Goal: Information Seeking & Learning: Learn about a topic

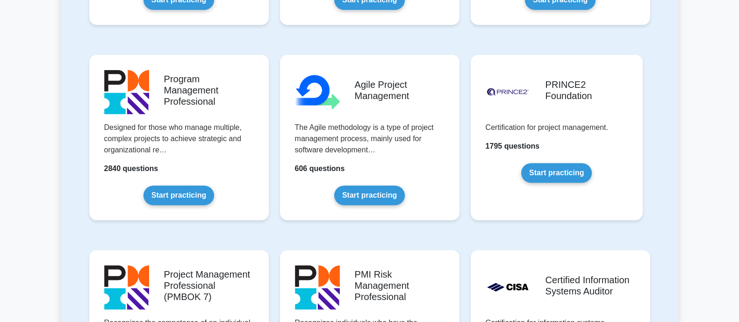
scroll to position [566, 0]
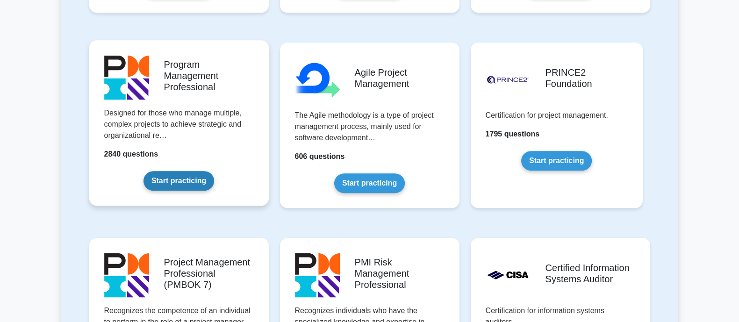
click at [197, 182] on link "Start practicing" at bounding box center [178, 181] width 71 height 20
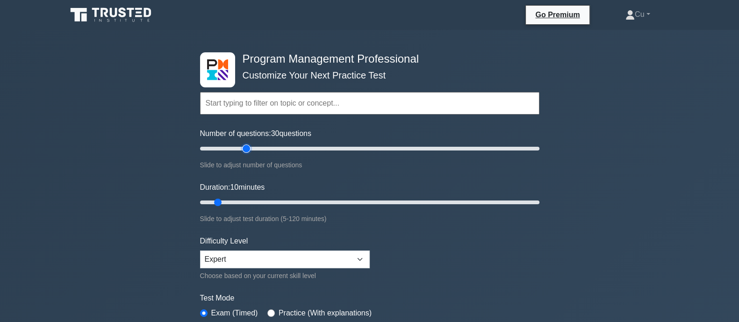
type input "30"
click at [247, 147] on input "Number of questions: 30 questions" at bounding box center [369, 148] width 339 height 11
click at [266, 200] on input "Duration: 25 minutes" at bounding box center [369, 202] width 339 height 11
type input "35"
click at [287, 200] on input "Duration: 35 minutes" at bounding box center [369, 202] width 339 height 11
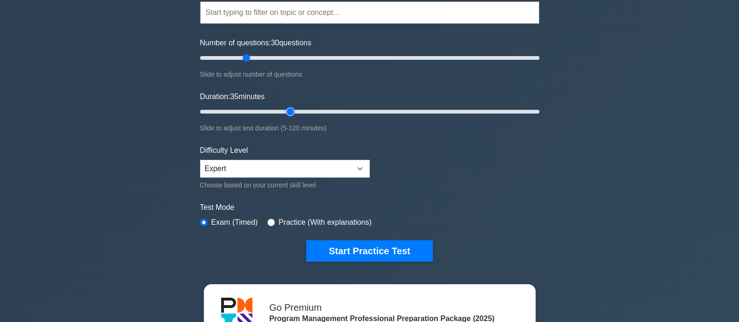
scroll to position [103, 0]
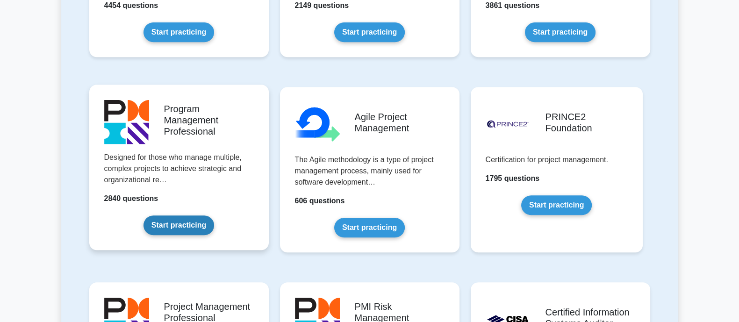
scroll to position [526, 0]
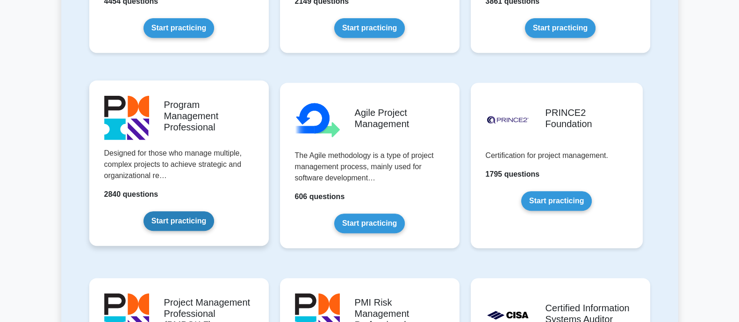
click at [193, 225] on link "Start practicing" at bounding box center [178, 221] width 71 height 20
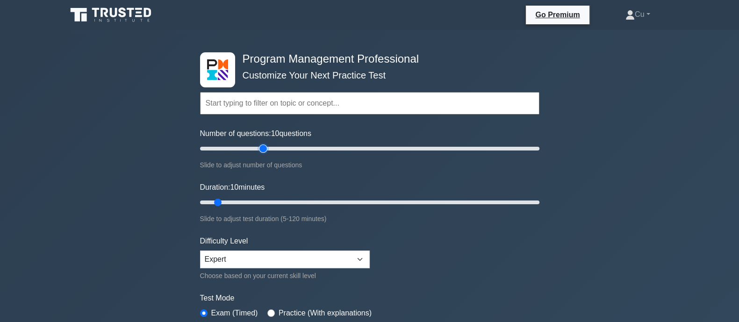
click at [264, 151] on input "Number of questions: 10 questions" at bounding box center [369, 148] width 339 height 11
type input "30"
click at [249, 145] on input "Number of questions: 30 questions" at bounding box center [369, 148] width 339 height 11
click at [273, 204] on input "Duration: 10 minutes" at bounding box center [369, 202] width 339 height 11
type input "35"
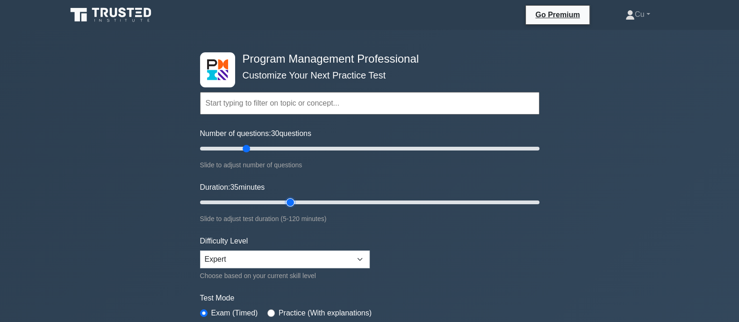
click at [285, 201] on input "Duration: 35 minutes" at bounding box center [369, 202] width 339 height 11
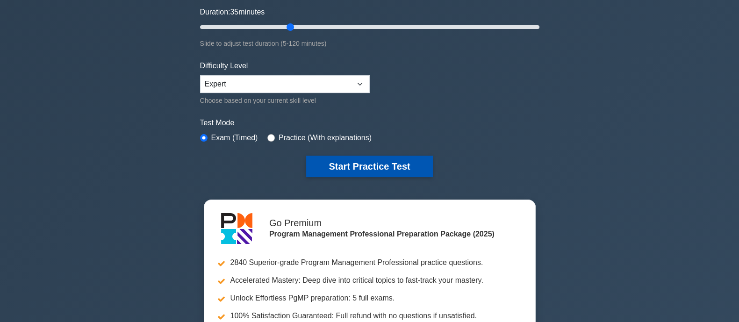
click at [394, 161] on button "Start Practice Test" at bounding box center [369, 166] width 126 height 21
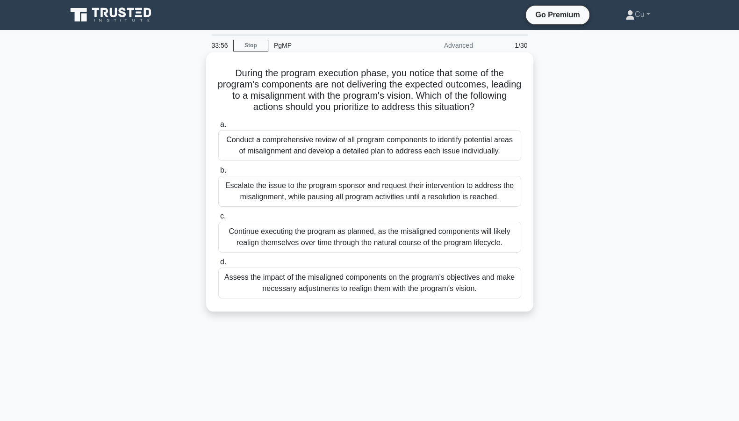
click at [327, 290] on div "Assess the impact of the misaligned components on the program's objectives and …" at bounding box center [369, 282] width 303 height 31
click at [218, 265] on input "d. Assess the impact of the misaligned components on the program's objectives a…" at bounding box center [218, 262] width 0 height 6
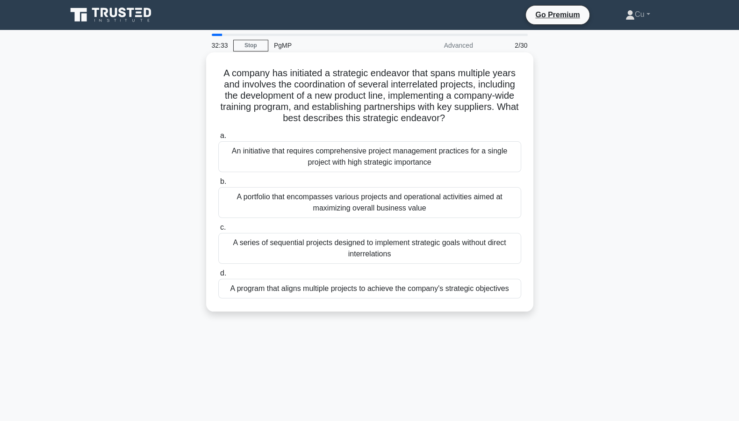
click at [350, 289] on div "A program that aligns multiple projects to achieve the company's strategic obje…" at bounding box center [369, 288] width 303 height 20
click at [218, 276] on input "d. A program that aligns multiple projects to achieve the company's strategic o…" at bounding box center [218, 273] width 0 height 6
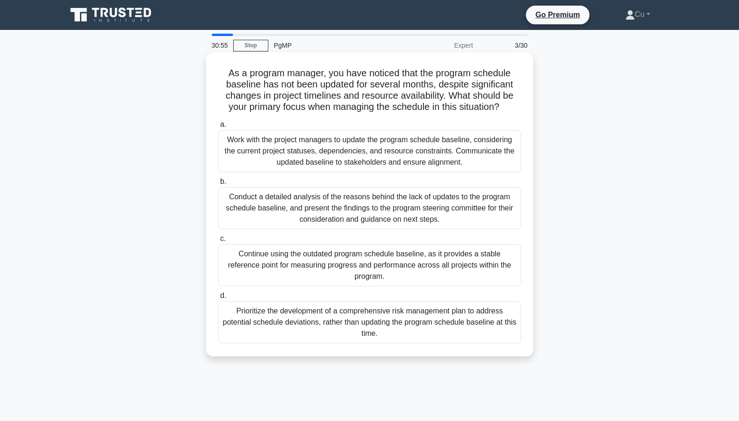
click at [371, 144] on div "Work with the project managers to update the program schedule baseline, conside…" at bounding box center [369, 151] width 303 height 42
click at [218, 128] on input "a. Work with the project managers to update the program schedule baseline, cons…" at bounding box center [218, 124] width 0 height 6
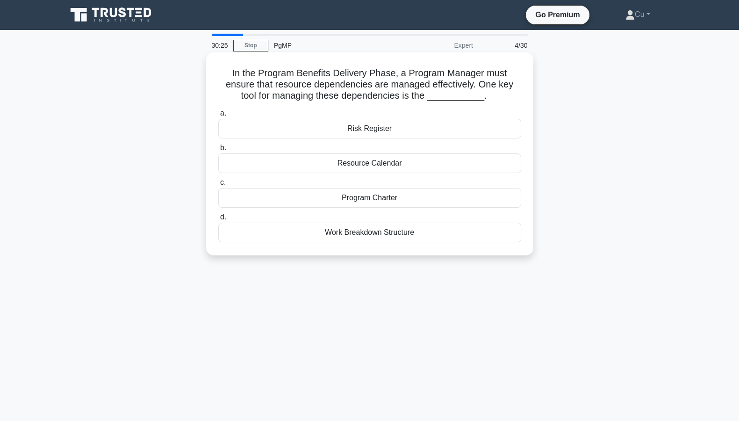
click at [392, 129] on div "Risk Register" at bounding box center [369, 129] width 303 height 20
click at [218, 116] on input "a. Risk Register" at bounding box center [218, 113] width 0 height 6
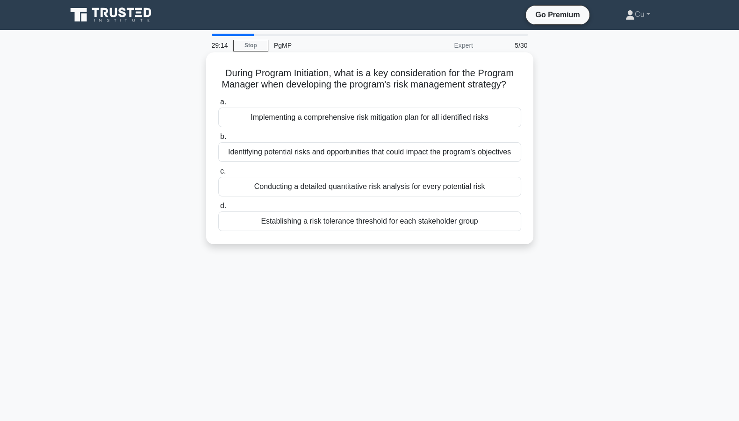
click at [421, 158] on div "Identifying potential risks and opportunities that could impact the program's o…" at bounding box center [369, 152] width 303 height 20
click at [218, 140] on input "b. Identifying potential risks and opportunities that could impact the program'…" at bounding box center [218, 137] width 0 height 6
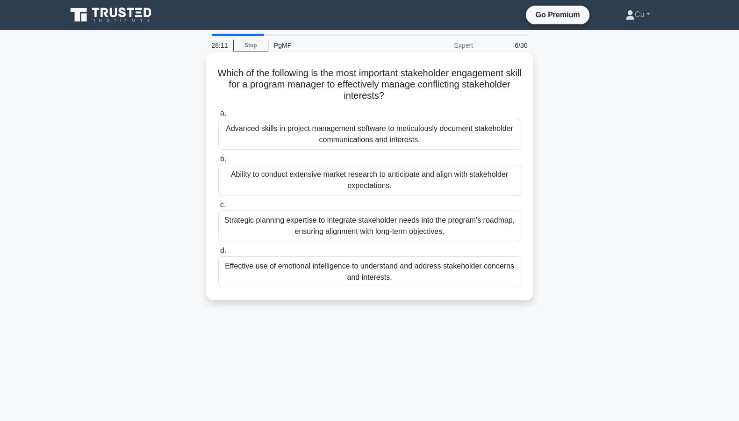
click at [425, 273] on div "Effective use of emotional intelligence to understand and address stakeholder c…" at bounding box center [369, 271] width 303 height 31
click at [218, 254] on input "d. Effective use of emotional intelligence to understand and address stakeholde…" at bounding box center [218, 251] width 0 height 6
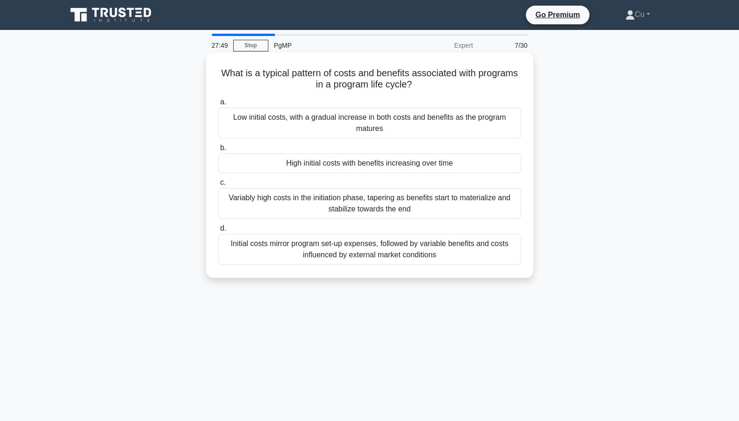
click at [456, 166] on div "High initial costs with benefits increasing over time" at bounding box center [369, 163] width 303 height 20
click at [218, 151] on input "b. High initial costs with benefits increasing over time" at bounding box center [218, 148] width 0 height 6
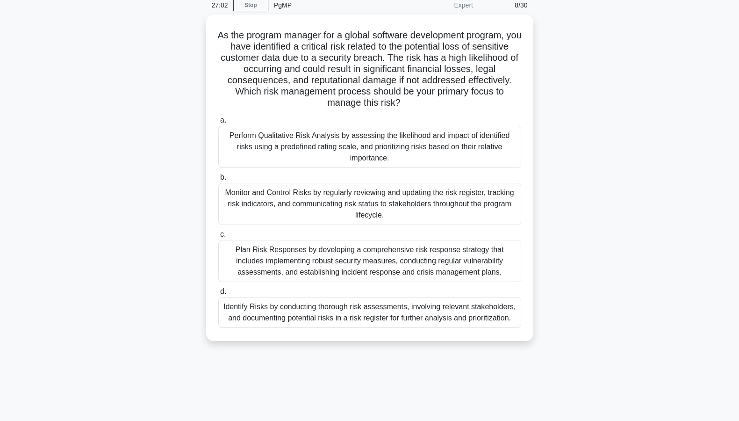
scroll to position [58, 0]
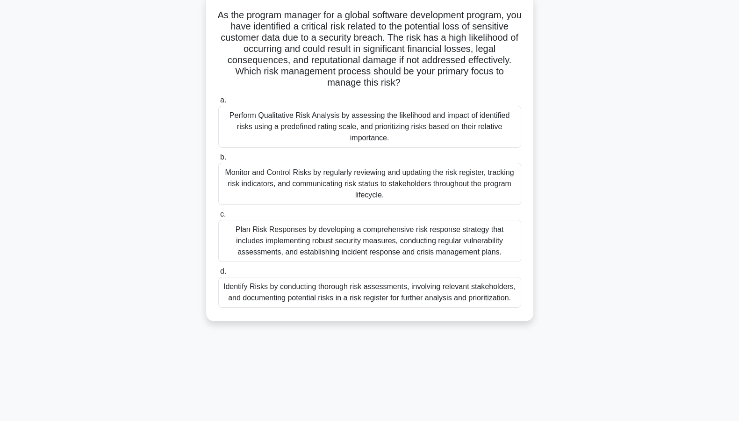
click at [418, 236] on div "Plan Risk Responses by developing a comprehensive risk response strategy that i…" at bounding box center [369, 241] width 303 height 42
click at [218, 217] on input "c. Plan Risk Responses by developing a comprehensive risk response strategy tha…" at bounding box center [218, 214] width 0 height 6
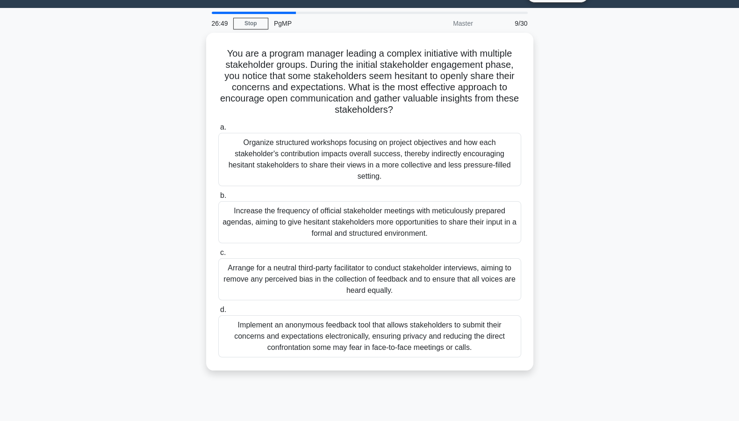
scroll to position [0, 0]
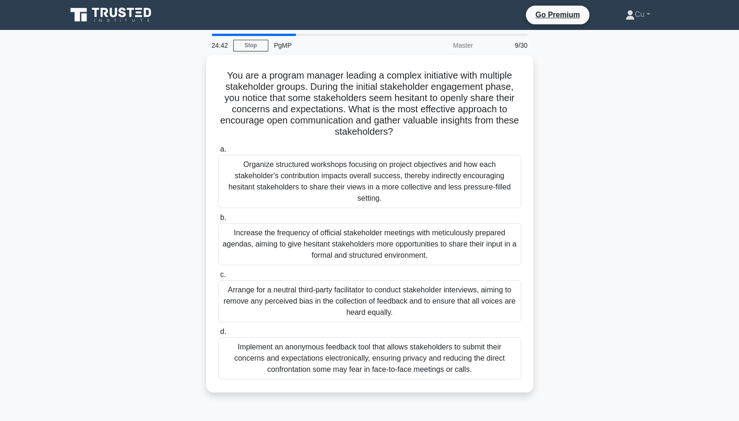
click at [586, 183] on div "You are a program manager leading a complex initiative with multiple stakeholde…" at bounding box center [369, 229] width 617 height 349
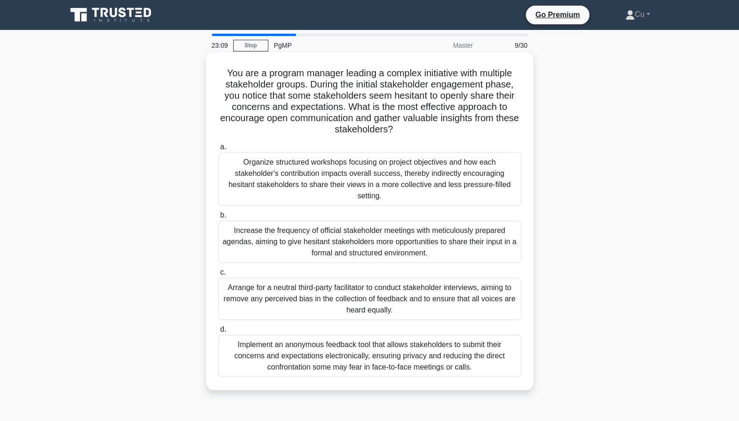
click at [422, 183] on div "Organize structured workshops focusing on project objectives and how each stake…" at bounding box center [369, 178] width 303 height 53
click at [218, 150] on input "a. Organize structured workshops focusing on project objectives and how each st…" at bounding box center [218, 147] width 0 height 6
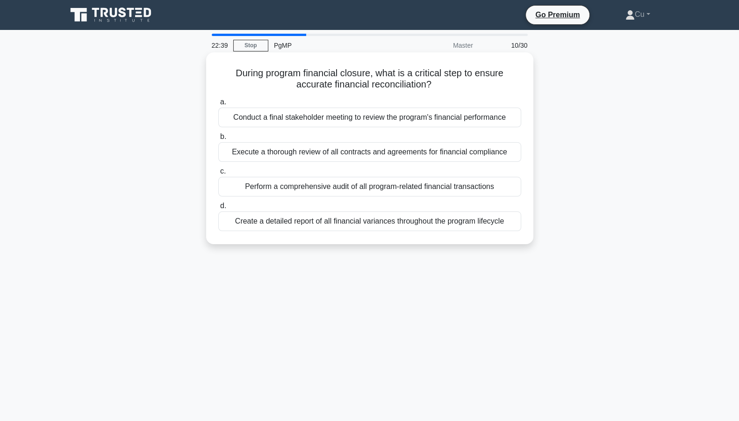
click at [395, 188] on div "Perform a comprehensive audit of all program-related financial transactions" at bounding box center [369, 187] width 303 height 20
click at [218, 174] on input "c. Perform a comprehensive audit of all program-related financial transactions" at bounding box center [218, 171] width 0 height 6
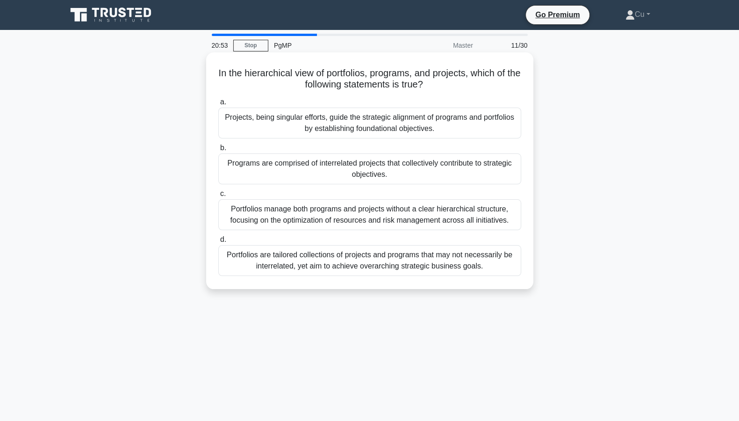
click at [385, 169] on div "Programs are comprised of interrelated projects that collectively contribute to…" at bounding box center [369, 168] width 303 height 31
click at [218, 151] on input "b. Programs are comprised of interrelated projects that collectively contribute…" at bounding box center [218, 148] width 0 height 6
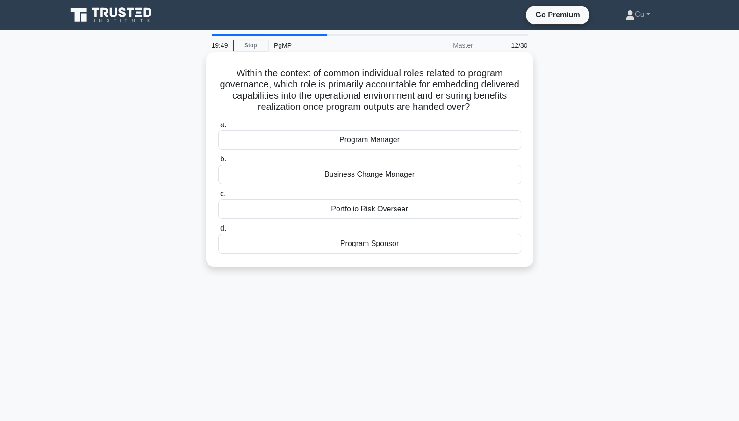
click at [372, 138] on div "Program Manager" at bounding box center [369, 140] width 303 height 20
click at [218, 128] on input "a. Program Manager" at bounding box center [218, 124] width 0 height 6
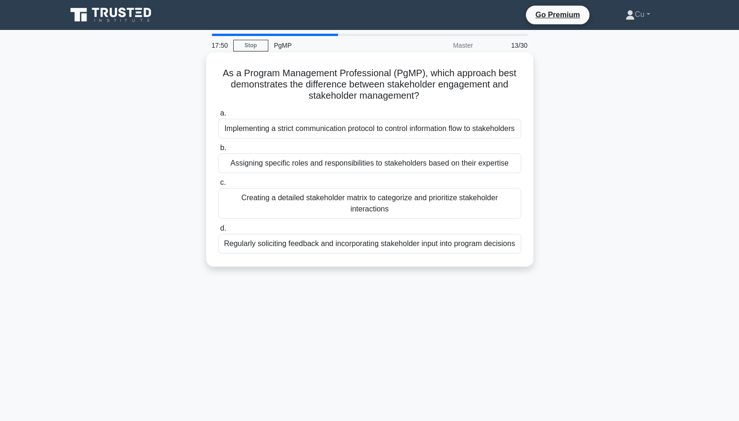
click at [331, 253] on div "Regularly soliciting feedback and incorporating stakeholder input into program …" at bounding box center [369, 244] width 303 height 20
click at [218, 231] on input "d. Regularly soliciting feedback and incorporating stakeholder input into progr…" at bounding box center [218, 228] width 0 height 6
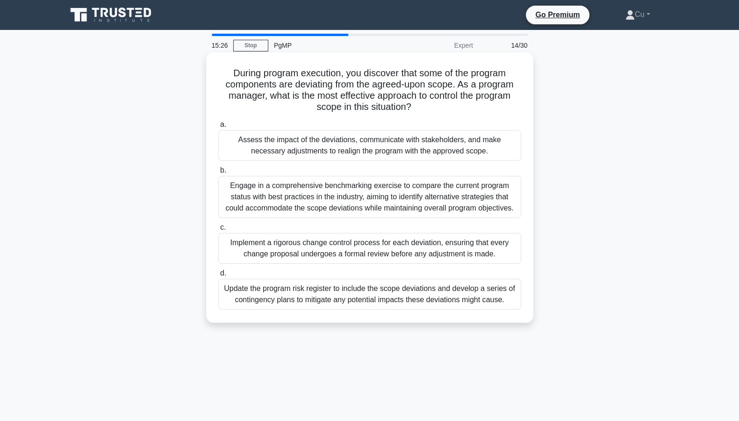
click at [435, 254] on div "Implement a rigorous change control process for each deviation, ensuring that e…" at bounding box center [369, 248] width 303 height 31
click at [218, 230] on input "c. Implement a rigorous change control process for each deviation, ensuring tha…" at bounding box center [218, 227] width 0 height 6
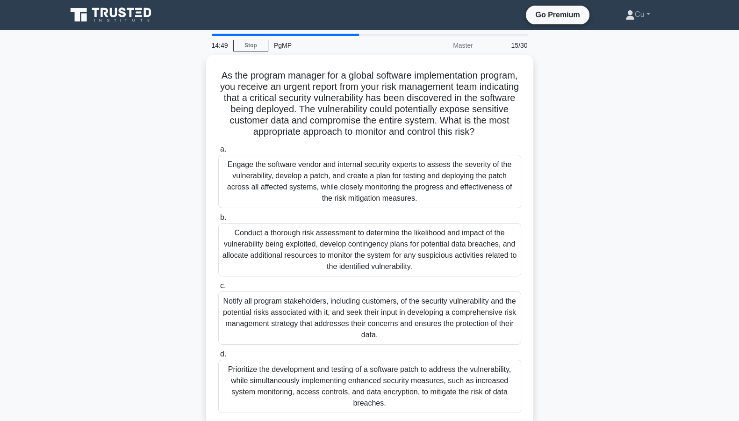
scroll to position [58, 0]
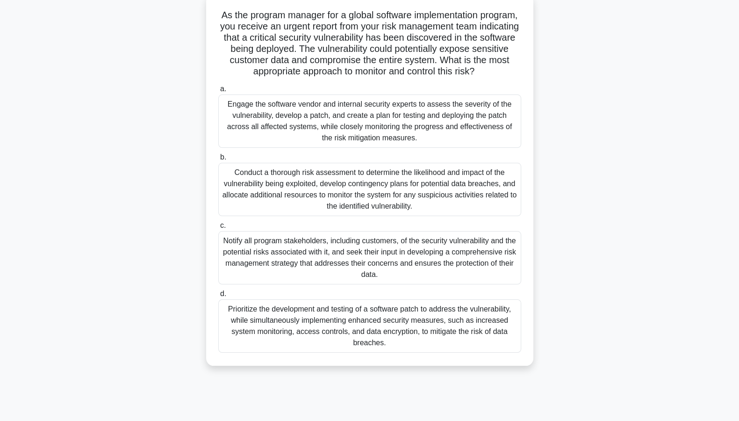
click at [430, 321] on div "Prioritize the development and testing of a software patch to address the vulne…" at bounding box center [369, 325] width 303 height 53
click at [218, 297] on input "d. Prioritize the development and testing of a software patch to address the vu…" at bounding box center [218, 294] width 0 height 6
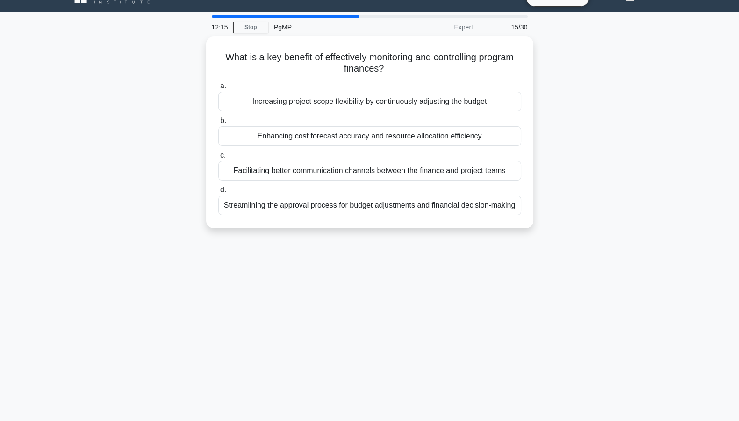
scroll to position [0, 0]
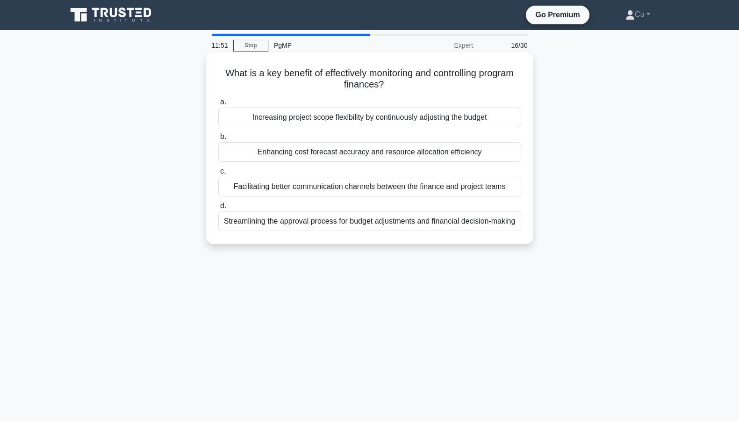
click at [443, 151] on div "Enhancing cost forecast accuracy and resource allocation efficiency" at bounding box center [369, 152] width 303 height 20
click at [218, 140] on input "b. Enhancing cost forecast accuracy and resource allocation efficiency" at bounding box center [218, 137] width 0 height 6
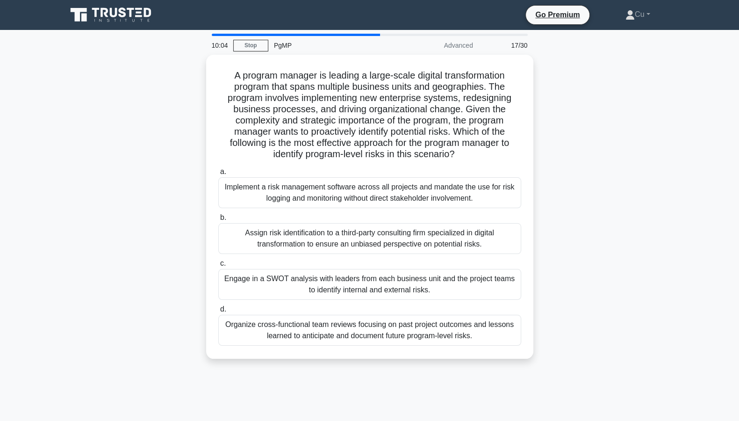
scroll to position [58, 0]
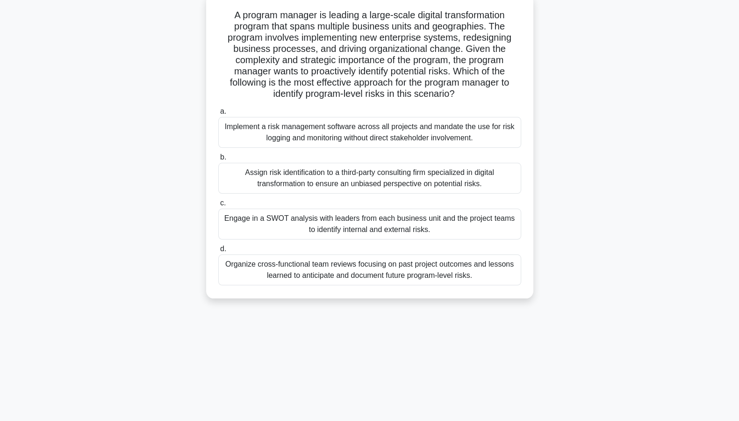
click at [461, 182] on div "Assign risk identification to a third-party consulting firm specialized in digi…" at bounding box center [369, 178] width 303 height 31
click at [218, 160] on input "b. Assign risk identification to a third-party consulting firm specialized in d…" at bounding box center [218, 157] width 0 height 6
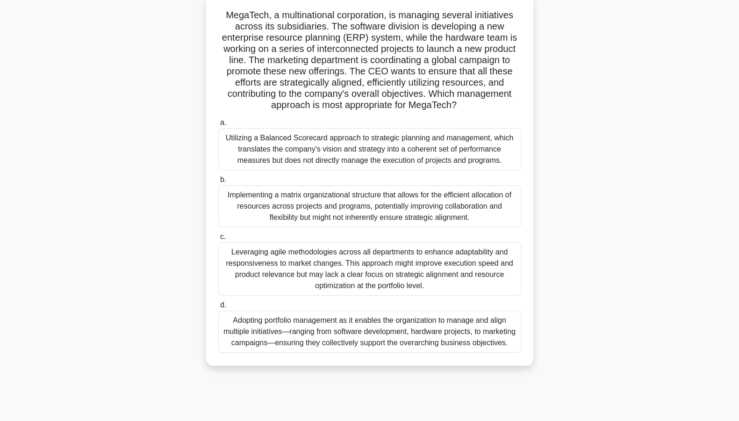
click at [401, 321] on div "Adopting portfolio management as it enables the organization to manage and alig…" at bounding box center [369, 331] width 303 height 42
click at [218, 308] on input "d. Adopting portfolio management as it enables the organization to manage and a…" at bounding box center [218, 305] width 0 height 6
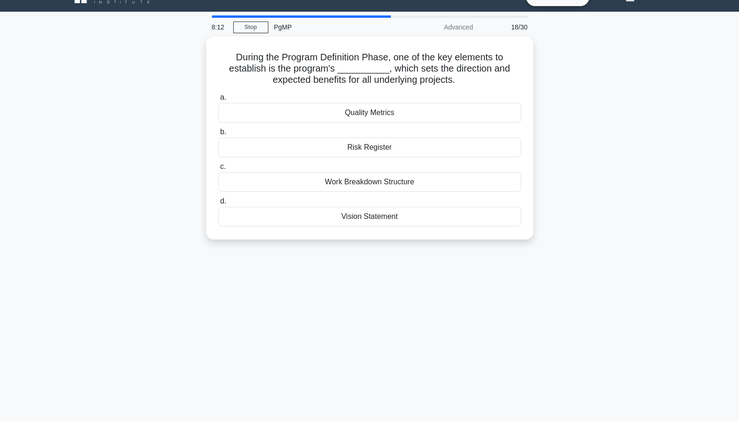
scroll to position [0, 0]
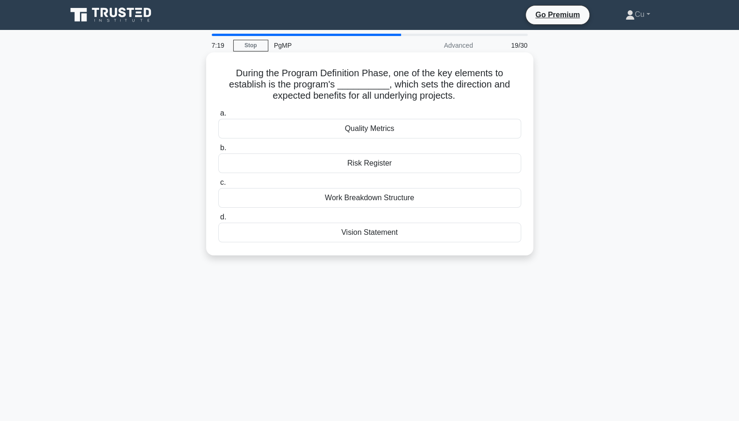
click at [355, 237] on div "Vision Statement" at bounding box center [369, 232] width 303 height 20
click at [218, 220] on input "d. Vision Statement" at bounding box center [218, 217] width 0 height 6
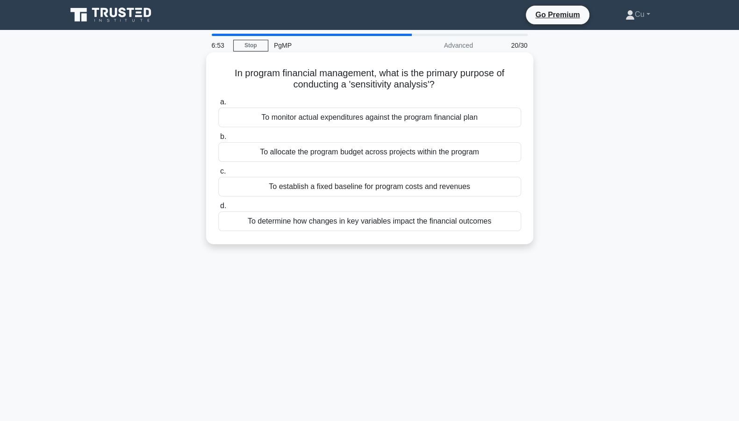
click at [397, 225] on div "To determine how changes in key variables impact the financial outcomes" at bounding box center [369, 221] width 303 height 20
click at [218, 209] on input "d. To determine how changes in key variables impact the financial outcomes" at bounding box center [218, 206] width 0 height 6
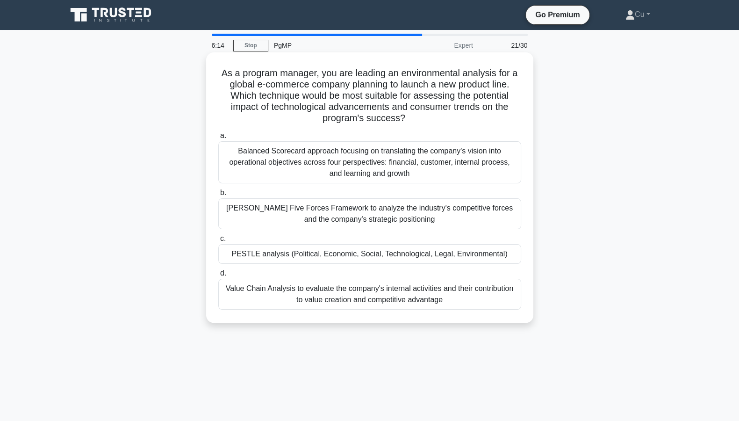
click at [414, 255] on div "PESTLE analysis (Political, Economic, Social, Technological, Legal, Environment…" at bounding box center [369, 254] width 303 height 20
click at [218, 242] on input "c. PESTLE analysis (Political, Economic, Social, Technological, Legal, Environm…" at bounding box center [218, 239] width 0 height 6
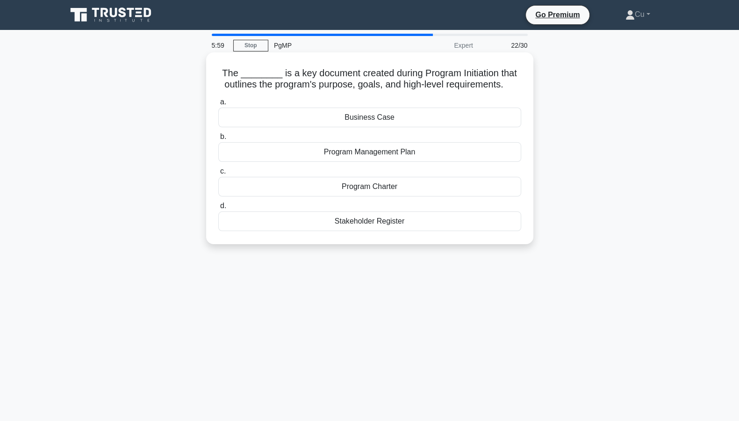
click at [369, 186] on div "Program Charter" at bounding box center [369, 187] width 303 height 20
click at [218, 174] on input "c. Program Charter" at bounding box center [218, 171] width 0 height 6
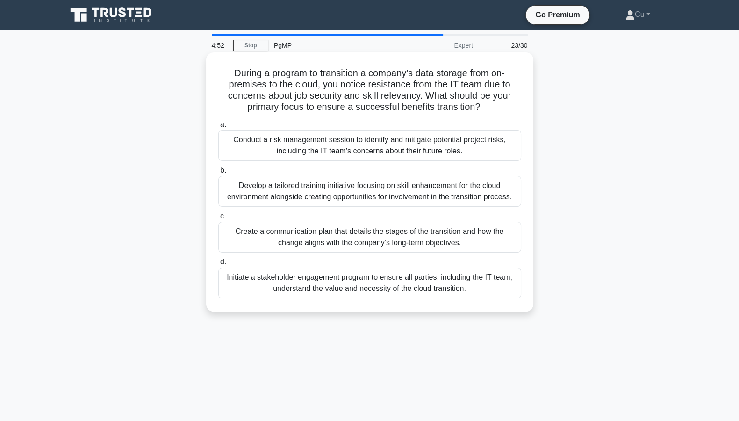
click at [315, 193] on div "Develop a tailored training initiative focusing on skill enhancement for the cl…" at bounding box center [369, 191] width 303 height 31
click at [218, 173] on input "b. Develop a tailored training initiative focusing on skill enhancement for the…" at bounding box center [218, 170] width 0 height 6
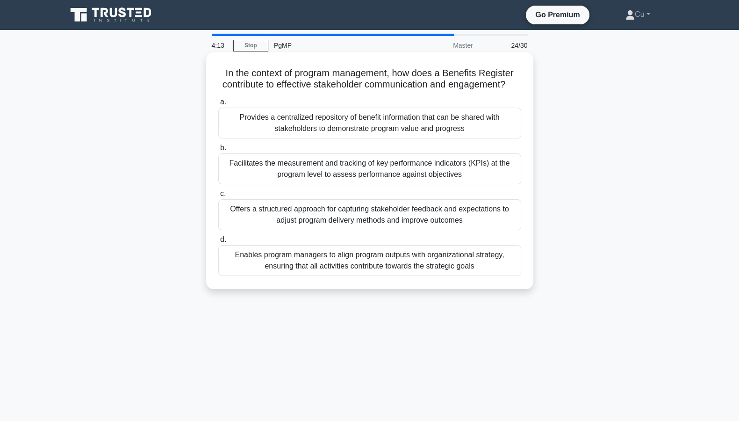
click at [478, 227] on div "Offers a structured approach for capturing stakeholder feedback and expectation…" at bounding box center [369, 214] width 303 height 31
click at [218, 197] on input "c. Offers a structured approach for capturing stakeholder feedback and expectat…" at bounding box center [218, 194] width 0 height 6
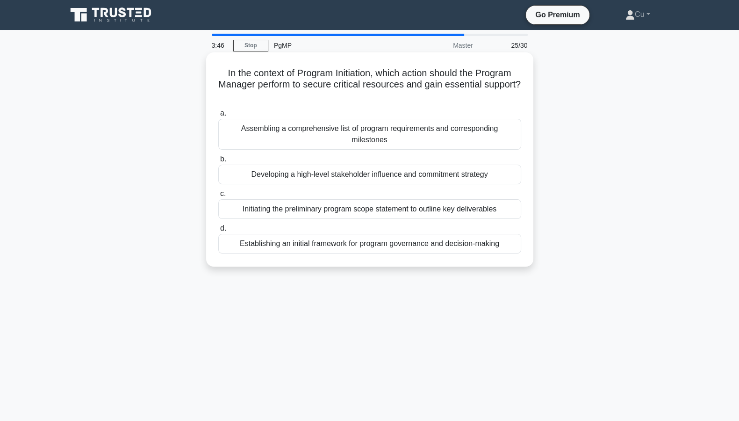
click at [458, 242] on div "Establishing an initial framework for program governance and decision-making" at bounding box center [369, 244] width 303 height 20
click at [218, 231] on input "d. Establishing an initial framework for program governance and decision-making" at bounding box center [218, 228] width 0 height 6
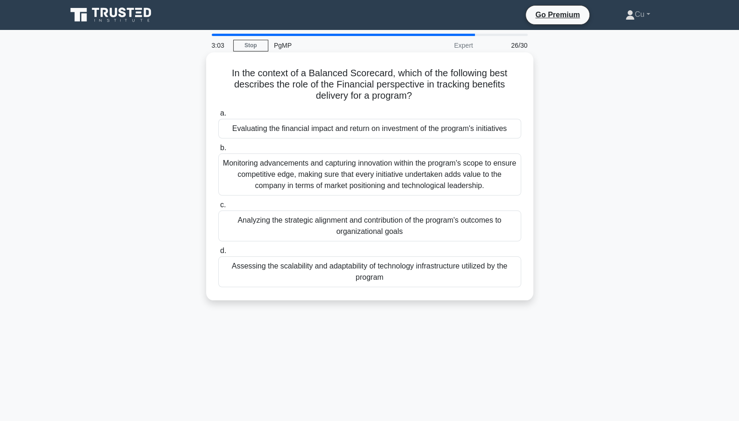
click at [409, 228] on div "Analyzing the strategic alignment and contribution of the program's outcomes to…" at bounding box center [369, 225] width 303 height 31
click at [218, 208] on input "c. Analyzing the strategic alignment and contribution of the program's outcomes…" at bounding box center [218, 205] width 0 height 6
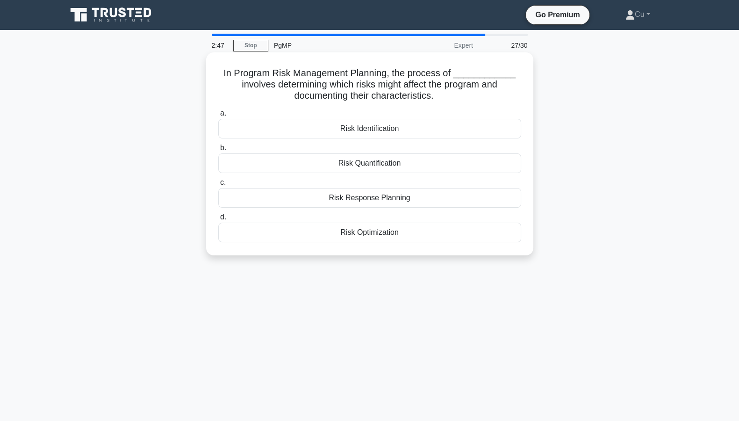
click at [413, 129] on div "Risk Identification" at bounding box center [369, 129] width 303 height 20
click at [218, 116] on input "a. Risk Identification" at bounding box center [218, 113] width 0 height 6
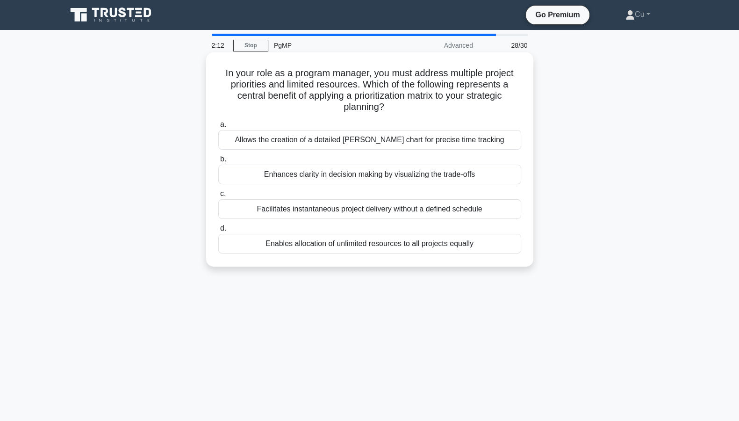
click at [481, 176] on div "Enhances clarity in decision making by visualizing the trade-offs" at bounding box center [369, 174] width 303 height 20
click at [218, 162] on input "b. Enhances clarity in decision making by visualizing the trade-offs" at bounding box center [218, 159] width 0 height 6
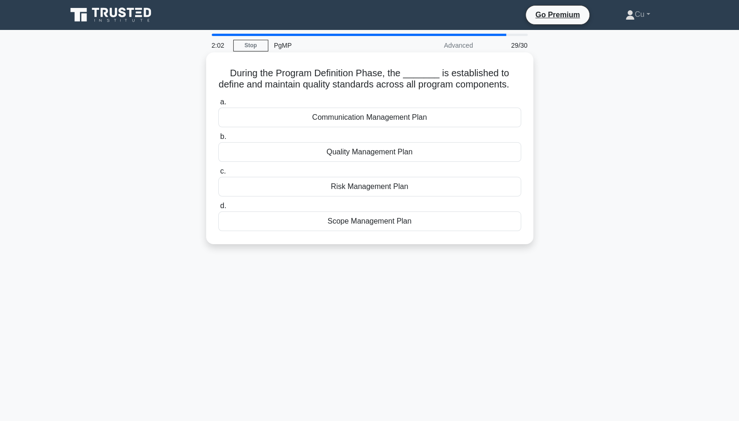
click at [400, 162] on div "Quality Management Plan" at bounding box center [369, 152] width 303 height 20
click at [218, 140] on input "b. Quality Management Plan" at bounding box center [218, 137] width 0 height 6
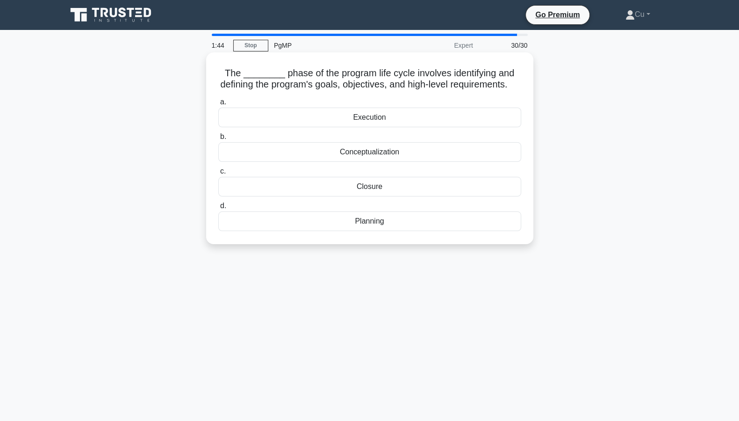
click at [379, 162] on div "Conceptualization" at bounding box center [369, 152] width 303 height 20
click at [218, 140] on input "b. Conceptualization" at bounding box center [218, 137] width 0 height 6
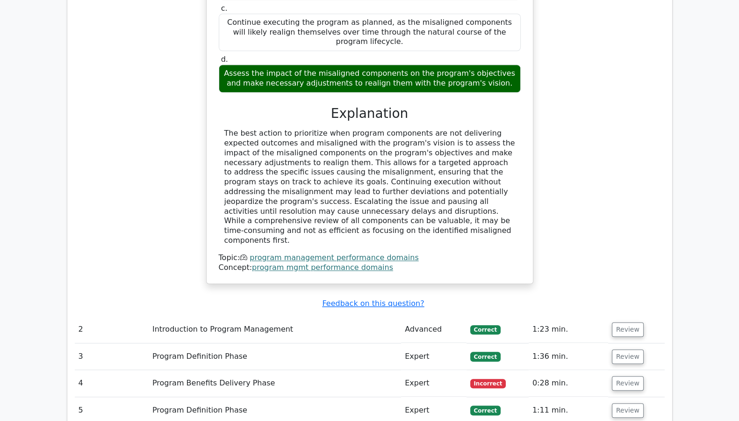
scroll to position [1168, 0]
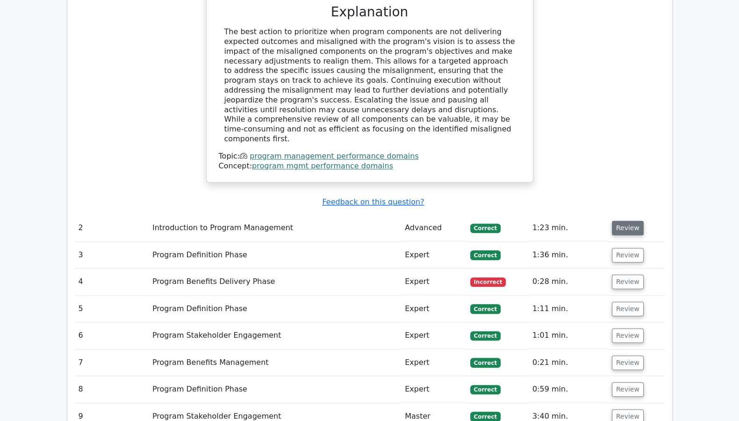
click at [618, 221] on button "Review" at bounding box center [628, 228] width 32 height 14
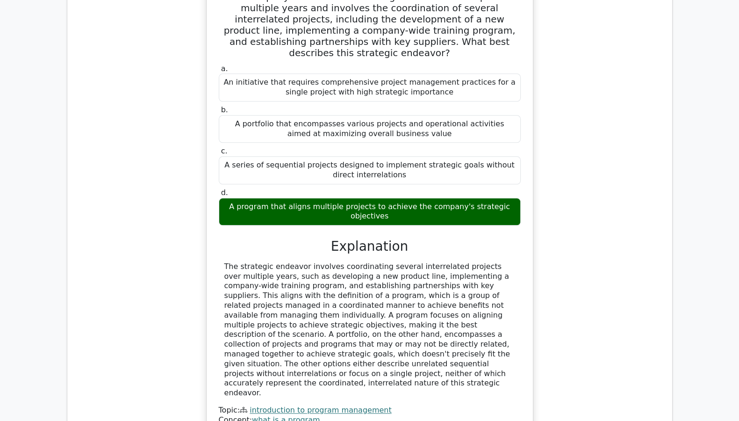
scroll to position [1518, 0]
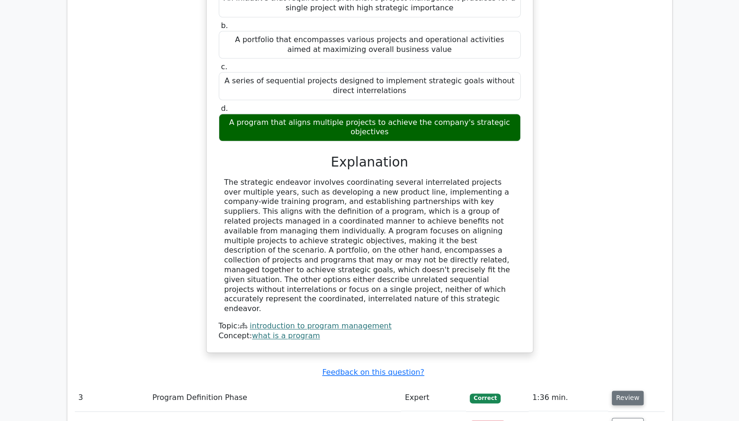
click at [628, 390] on button "Review" at bounding box center [628, 397] width 32 height 14
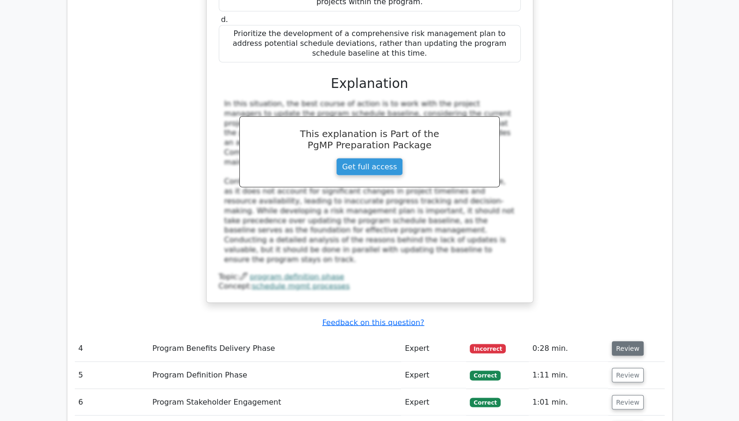
scroll to position [2103, 0]
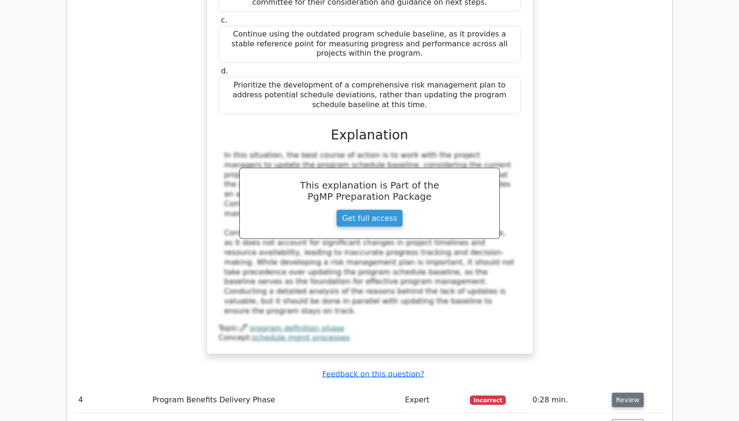
click at [621, 392] on button "Review" at bounding box center [628, 399] width 32 height 14
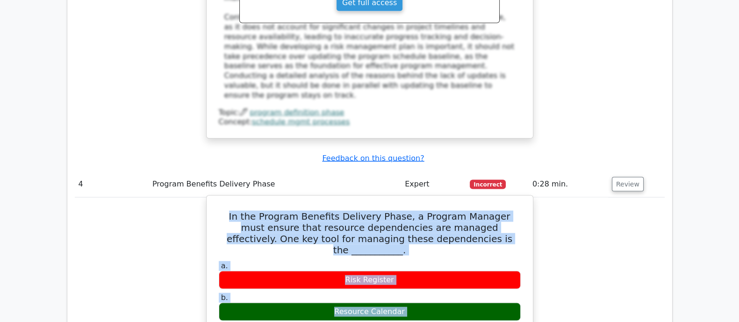
scroll to position [2336, 0]
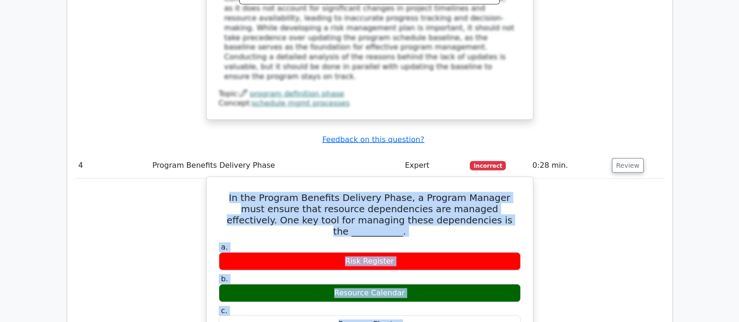
drag, startPoint x: 228, startPoint y: 194, endPoint x: 431, endPoint y: 168, distance: 205.5
copy div "In the Program Benefits Delivery Phase, a Program Manager must ensure that reso…"
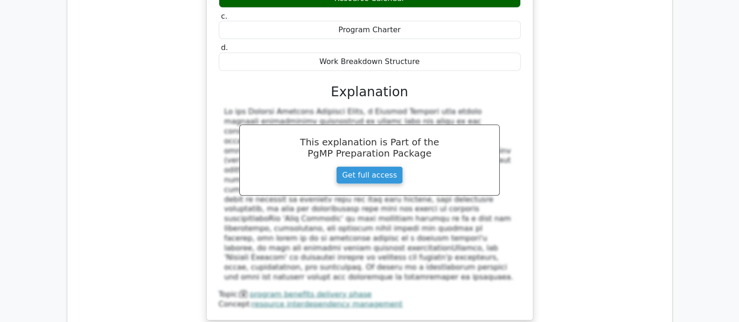
scroll to position [2687, 0]
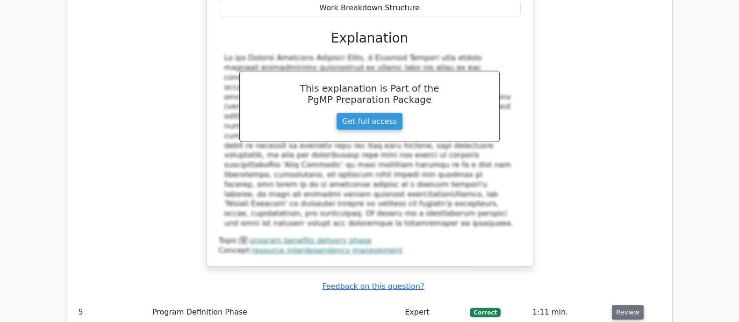
click at [617, 305] on button "Review" at bounding box center [628, 312] width 32 height 14
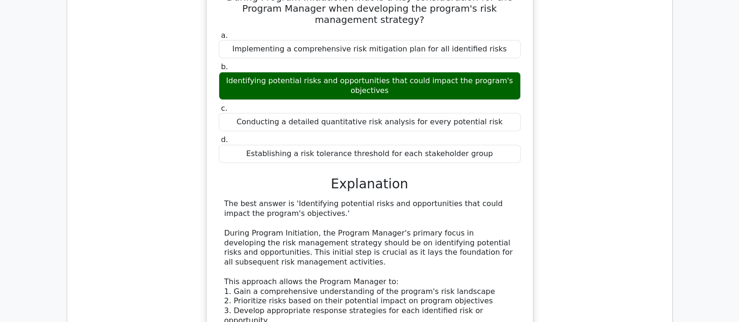
scroll to position [3212, 0]
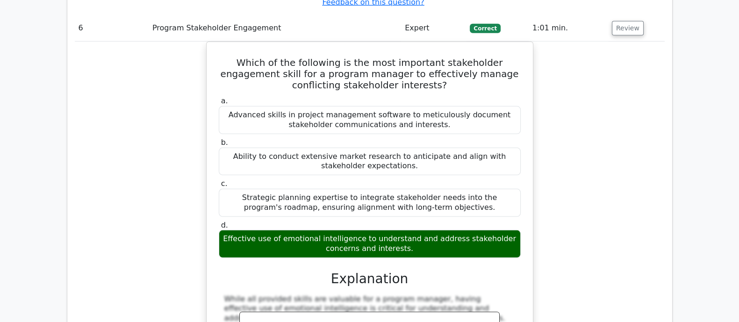
scroll to position [3621, 0]
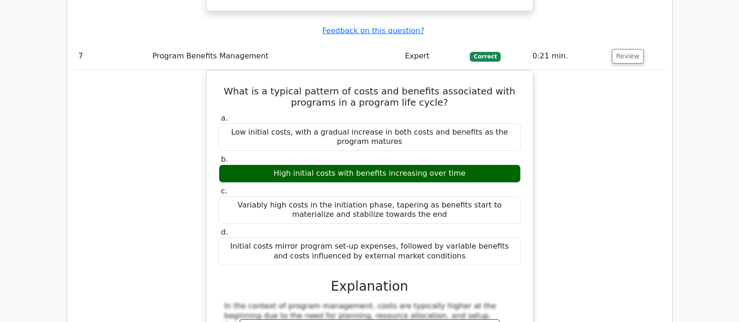
scroll to position [4089, 0]
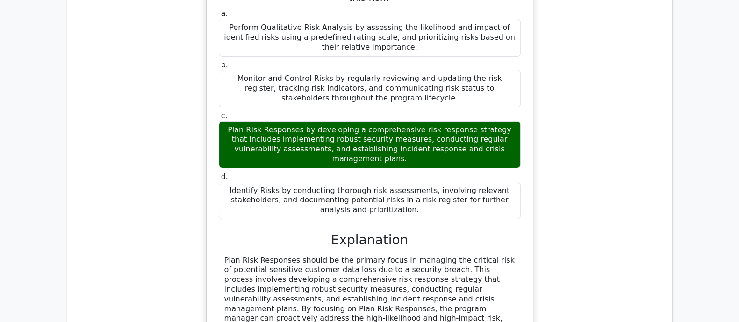
scroll to position [4673, 0]
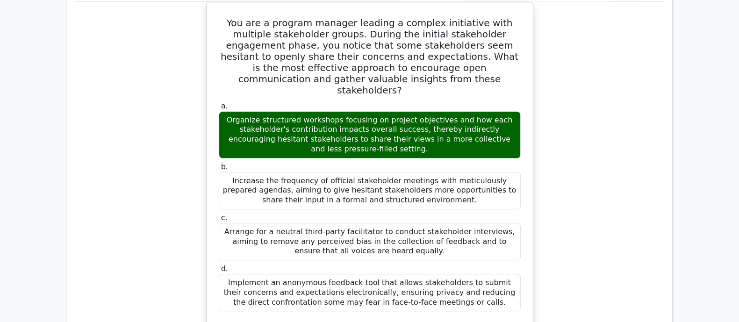
scroll to position [5140, 0]
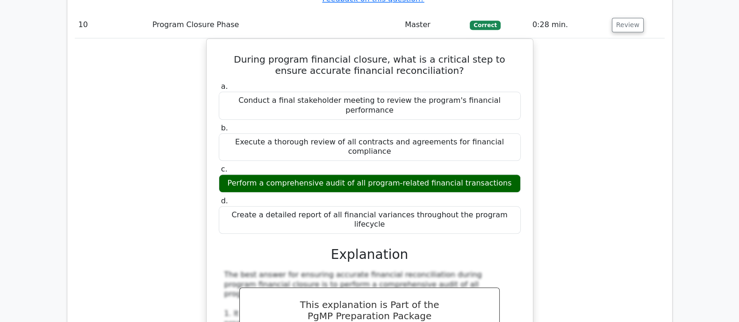
scroll to position [5607, 0]
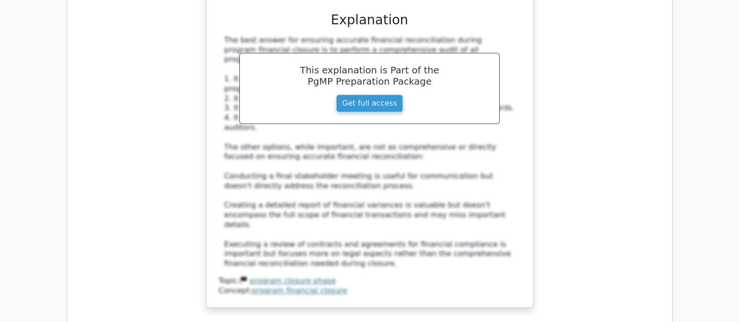
scroll to position [5782, 0]
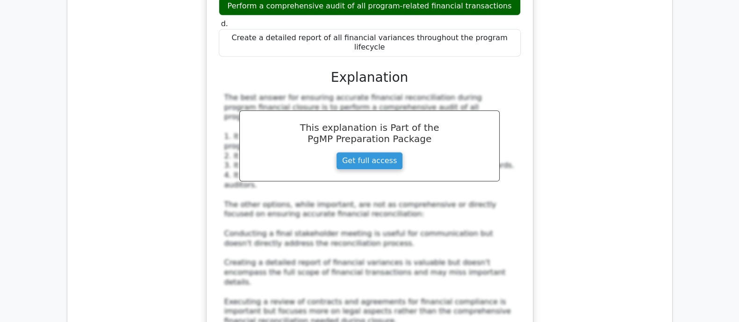
drag, startPoint x: 220, startPoint y: 69, endPoint x: 488, endPoint y: 250, distance: 323.5
copy div "In the hierarchical view of portfolios, programs, and projects, which of the fo…"
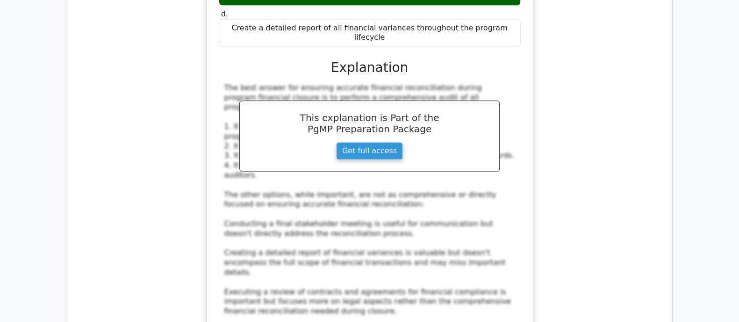
scroll to position [6016, 0]
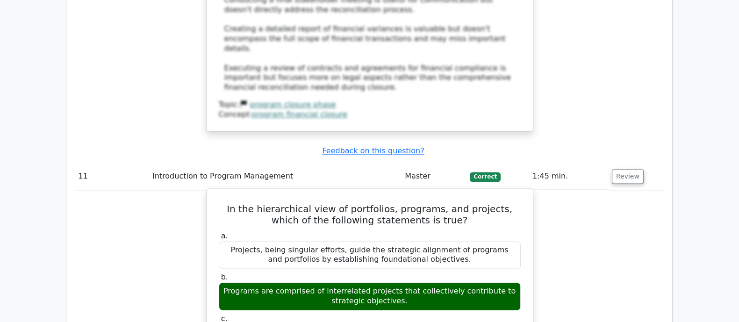
drag, startPoint x: 331, startPoint y: 43, endPoint x: 456, endPoint y: 130, distance: 152.6
copy div "Explanation In the hierarchical scheme of things within program management, por…"
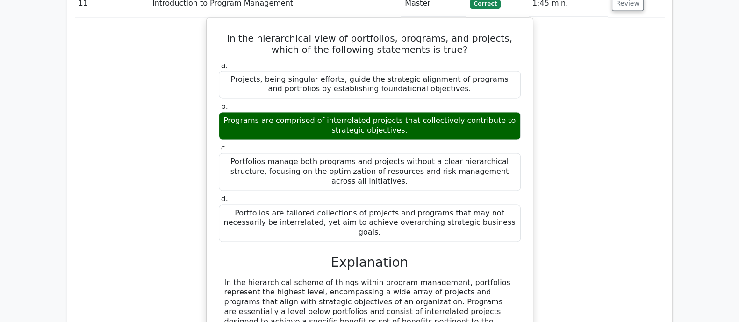
scroll to position [6191, 0]
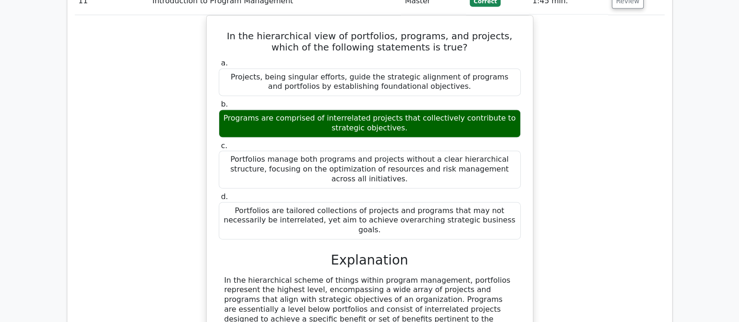
drag, startPoint x: 229, startPoint y: 78, endPoint x: 415, endPoint y: 241, distance: 247.3
copy div "Within the context of common individual roles related to program governance, wh…"
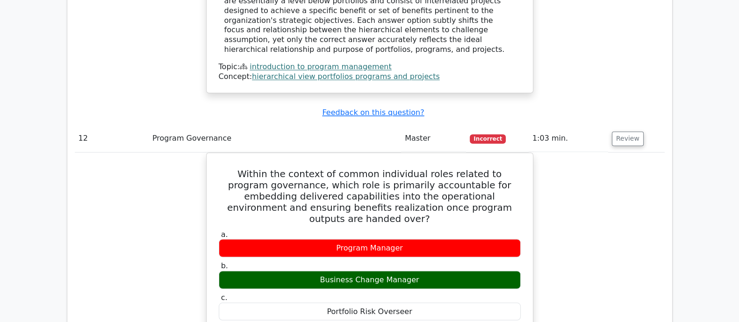
scroll to position [6541, 0]
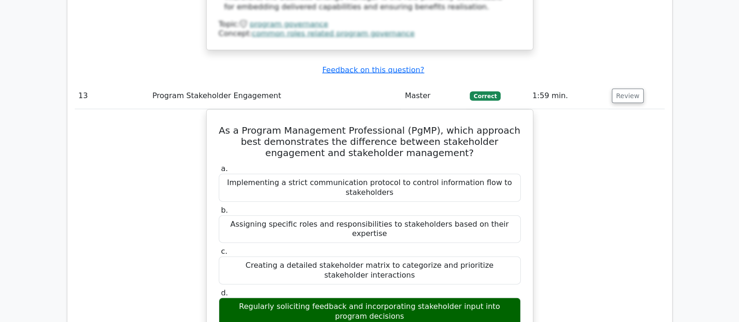
scroll to position [7242, 0]
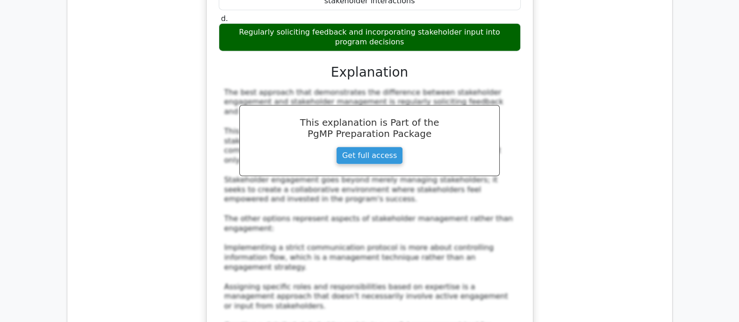
scroll to position [7417, 0]
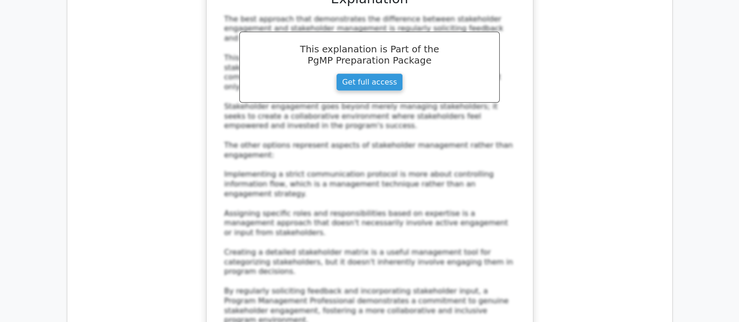
drag, startPoint x: 229, startPoint y: 86, endPoint x: 511, endPoint y: 177, distance: 295.7
copy div "During program execution, you discover that some of the program components are …"
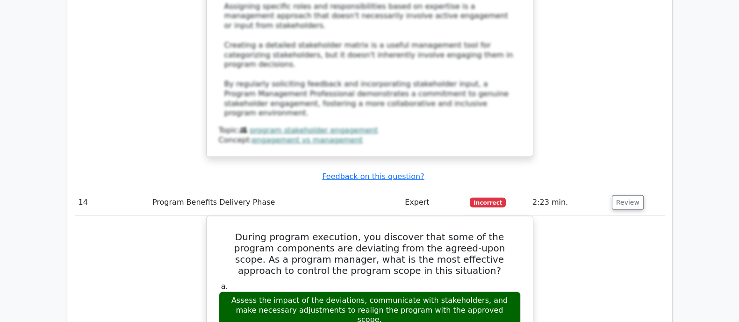
scroll to position [7651, 0]
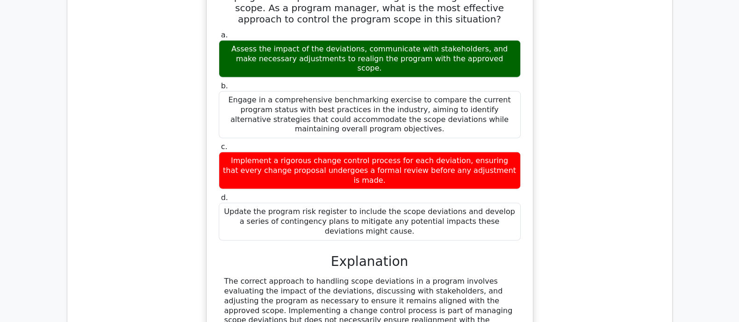
scroll to position [8002, 0]
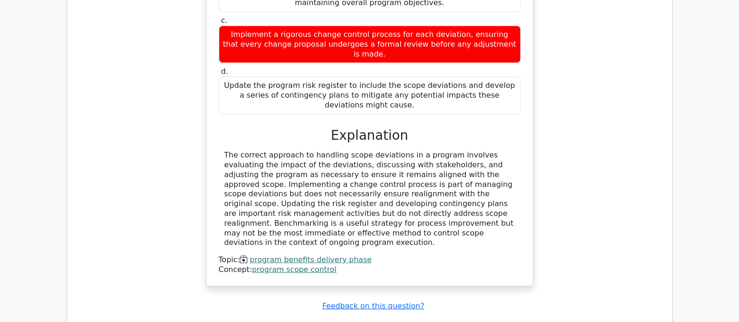
drag, startPoint x: 233, startPoint y: 17, endPoint x: 390, endPoint y: 147, distance: 203.1
copy div "As the program manager for a global software implementation program, you receiv…"
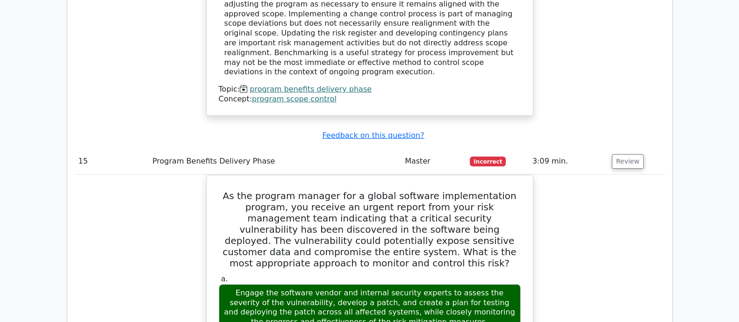
scroll to position [8294, 0]
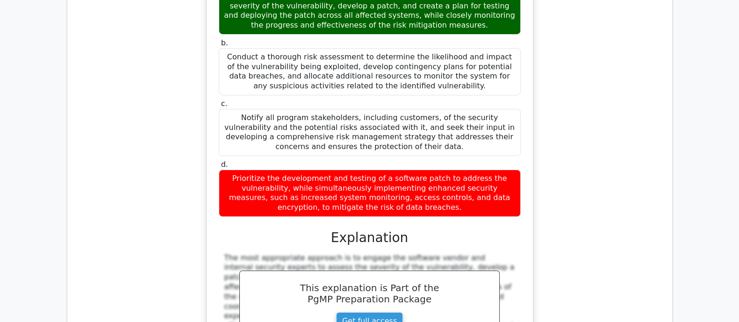
scroll to position [8644, 0]
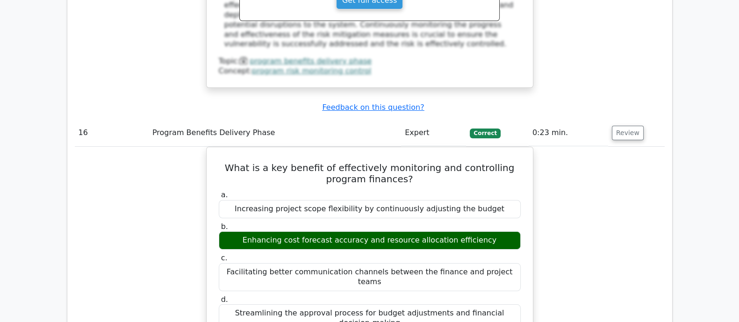
scroll to position [8878, 0]
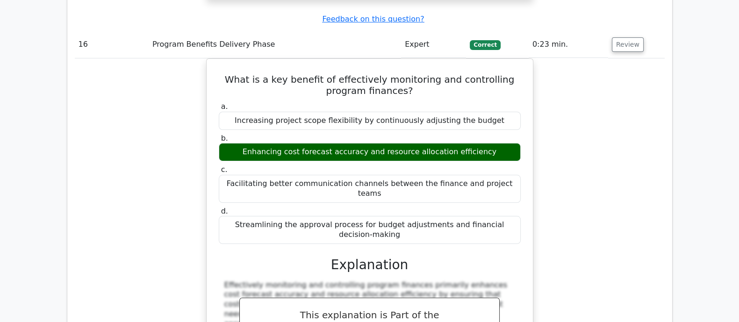
drag, startPoint x: 222, startPoint y: 61, endPoint x: 490, endPoint y: 197, distance: 300.3
copy div "A program manager is leading a large-scale digital transformation program that …"
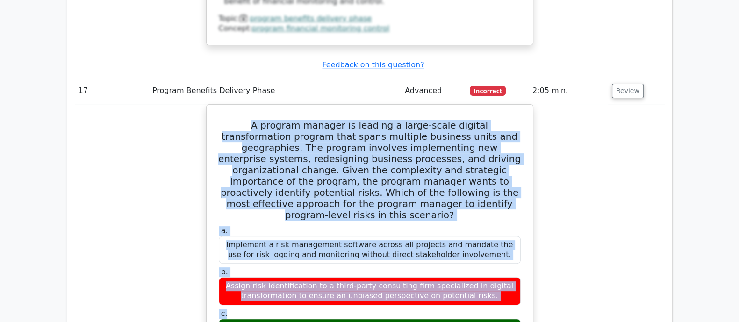
scroll to position [9287, 0]
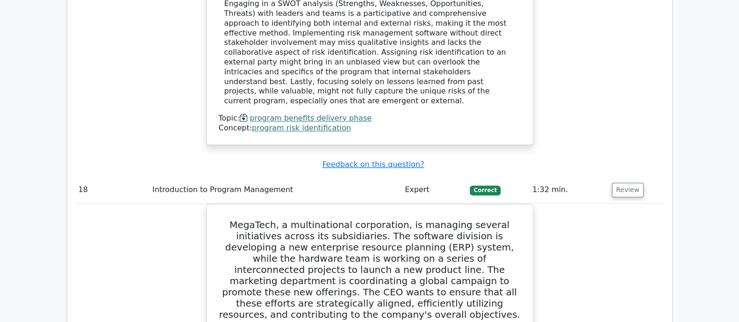
scroll to position [9696, 0]
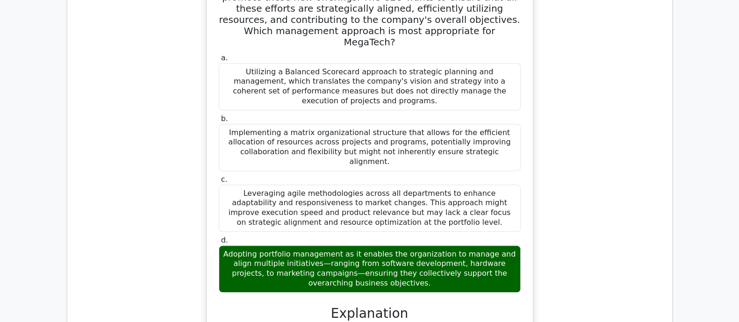
scroll to position [10163, 0]
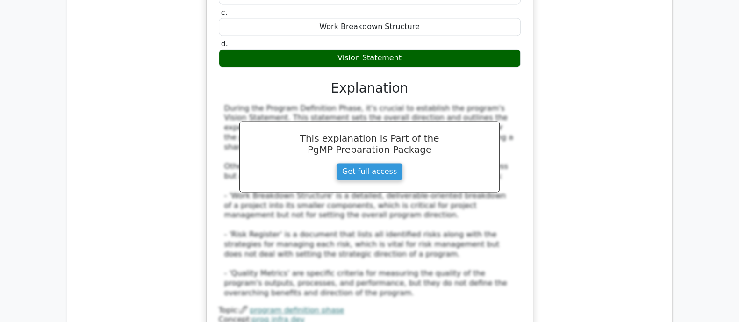
scroll to position [10630, 0]
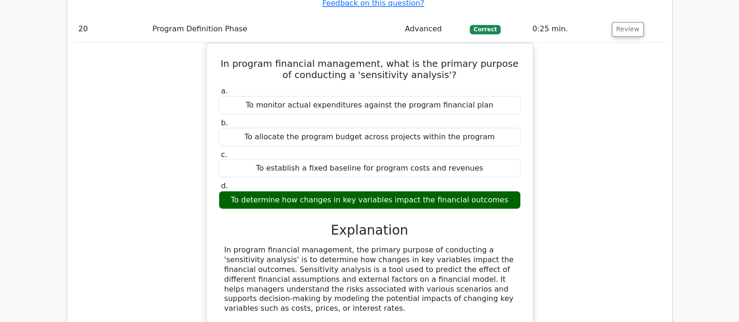
scroll to position [11156, 0]
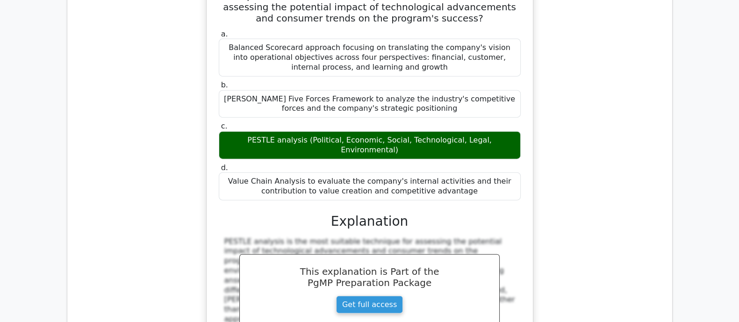
scroll to position [11564, 0]
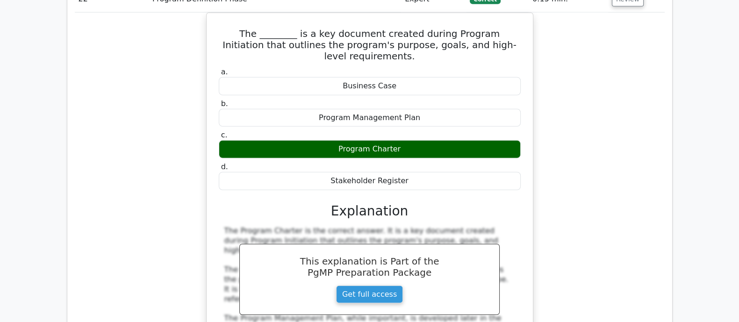
scroll to position [12032, 0]
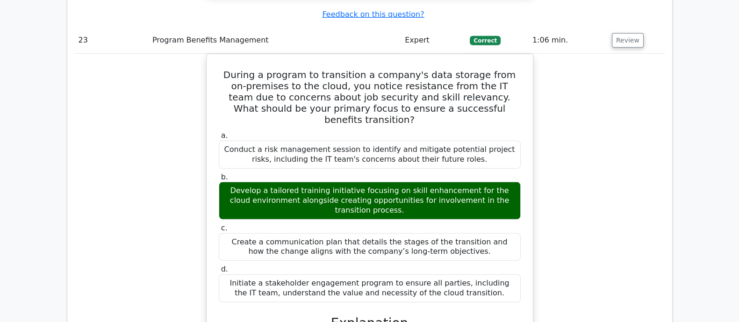
scroll to position [12440, 0]
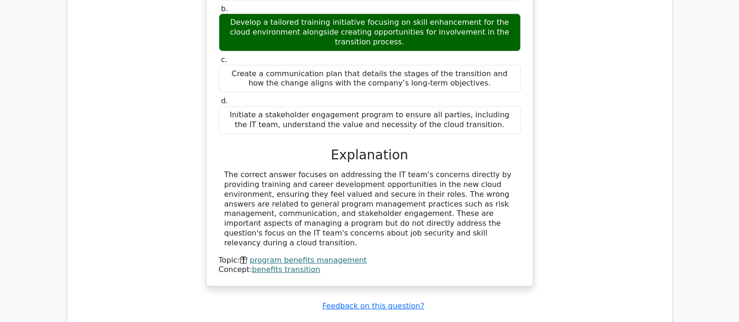
scroll to position [12616, 0]
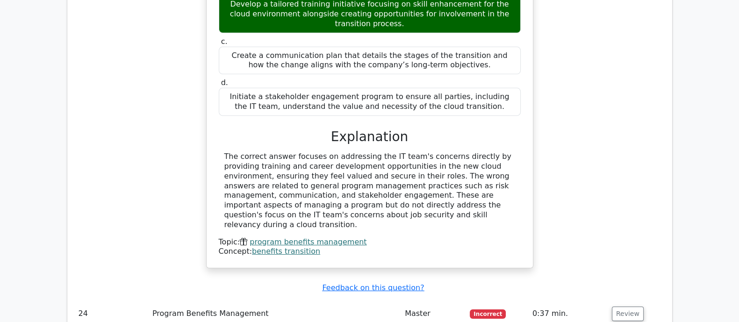
drag, startPoint x: 216, startPoint y: 71, endPoint x: 508, endPoint y: 223, distance: 328.7
copy div "In the context of Program Initiation, which action should the Program Manager p…"
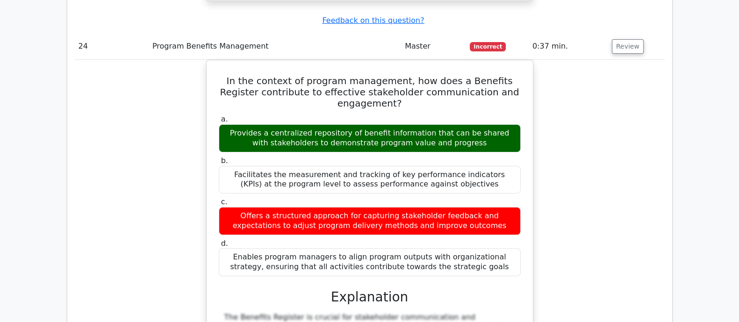
scroll to position [12966, 0]
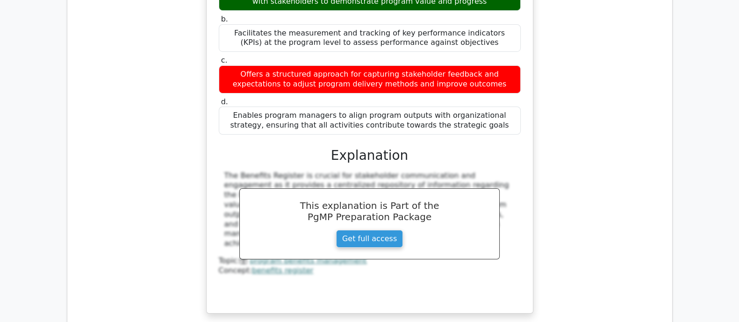
scroll to position [13083, 0]
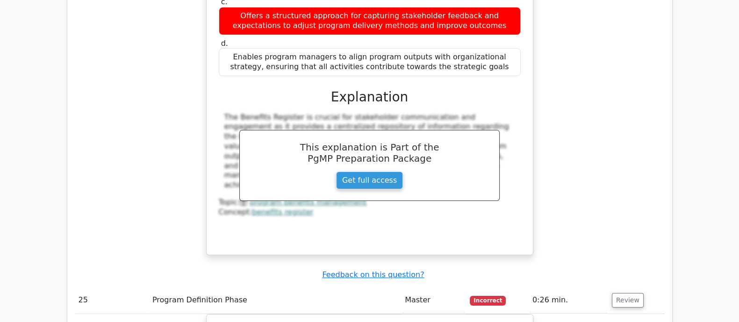
drag, startPoint x: 225, startPoint y: 68, endPoint x: 408, endPoint y: 249, distance: 257.1
copy div "In the context of a Balanced Scorecard, which of the following best describes t…"
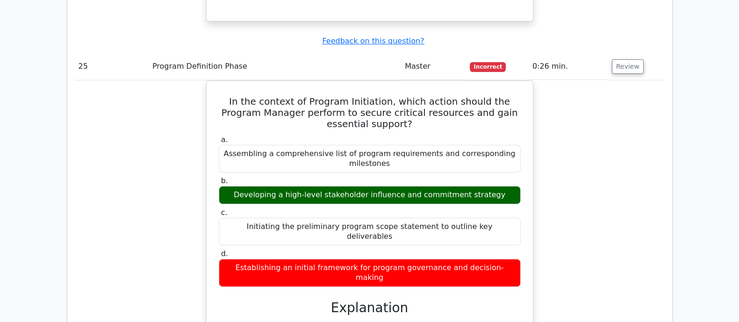
scroll to position [13375, 0]
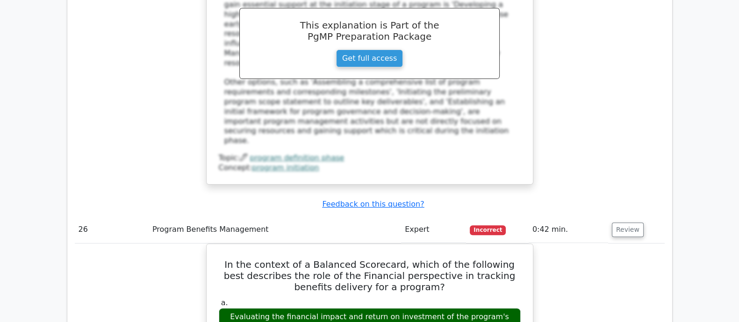
scroll to position [13784, 0]
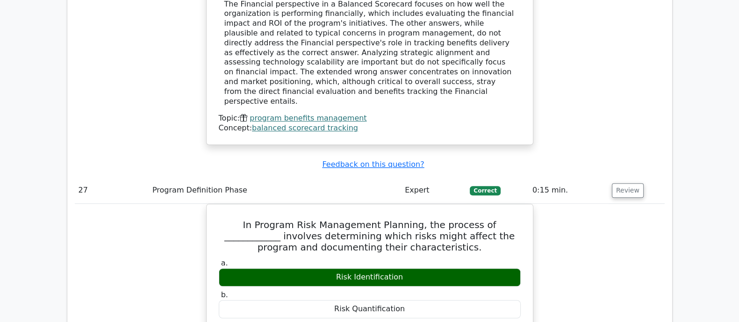
scroll to position [14309, 0]
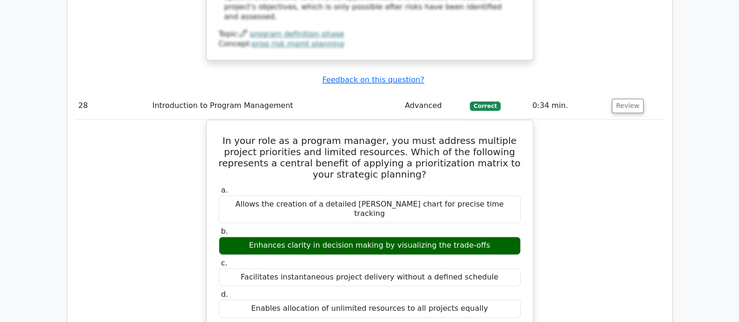
scroll to position [14777, 0]
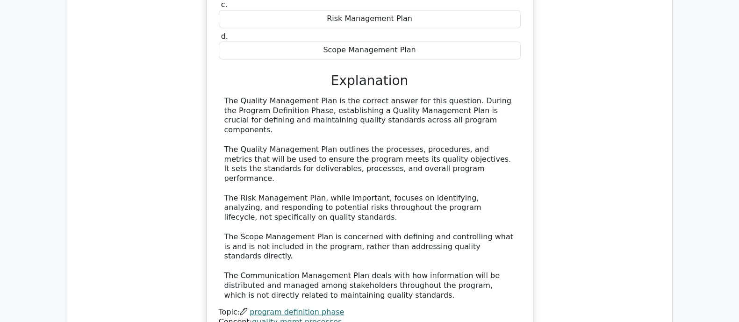
scroll to position [15568, 0]
